Goal: Use online tool/utility

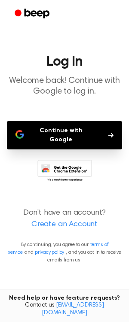
click at [62, 129] on button "Continue with Google" at bounding box center [64, 135] width 115 height 28
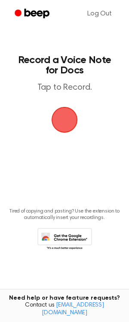
click at [68, 117] on span "button" at bounding box center [64, 119] width 29 height 29
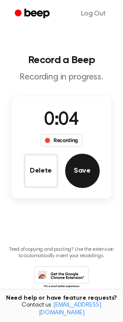
click at [86, 173] on button "Save" at bounding box center [82, 171] width 34 height 34
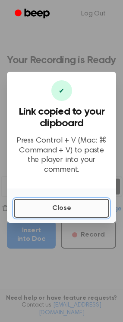
click at [57, 205] on button "Close" at bounding box center [61, 208] width 95 height 19
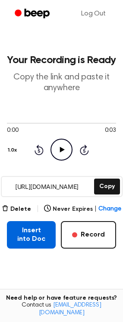
click at [43, 239] on button "Insert into Doc" at bounding box center [31, 235] width 49 height 28
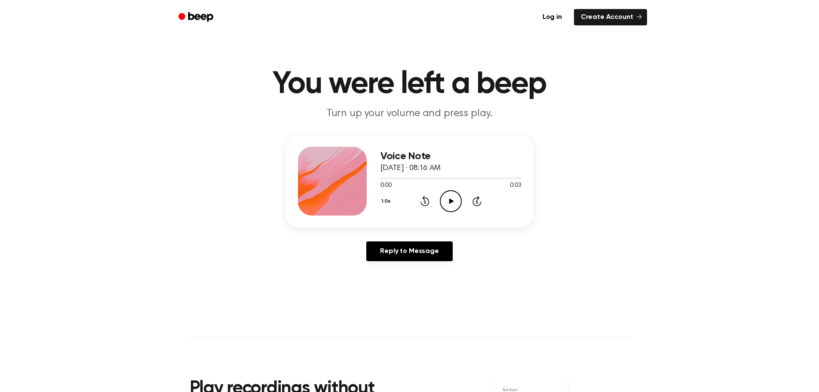
click at [451, 205] on icon "Play Audio" at bounding box center [451, 201] width 22 height 22
